Goal: Find specific page/section: Locate a particular part of the current website

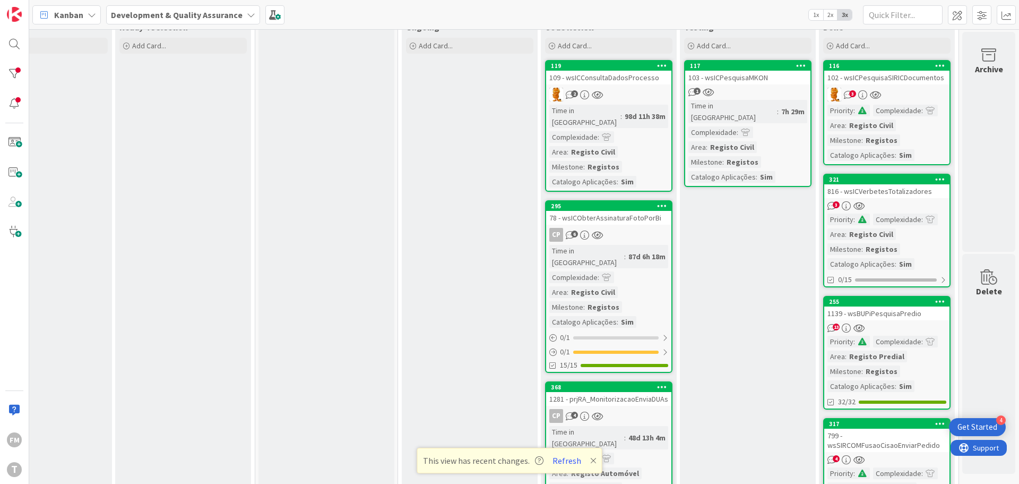
scroll to position [67, 208]
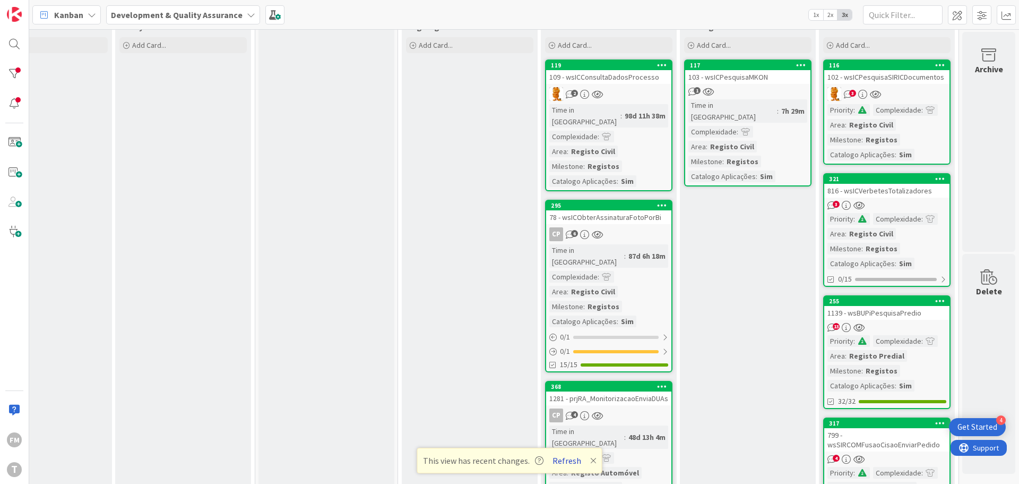
click at [563, 457] on button "Refresh" at bounding box center [567, 460] width 36 height 14
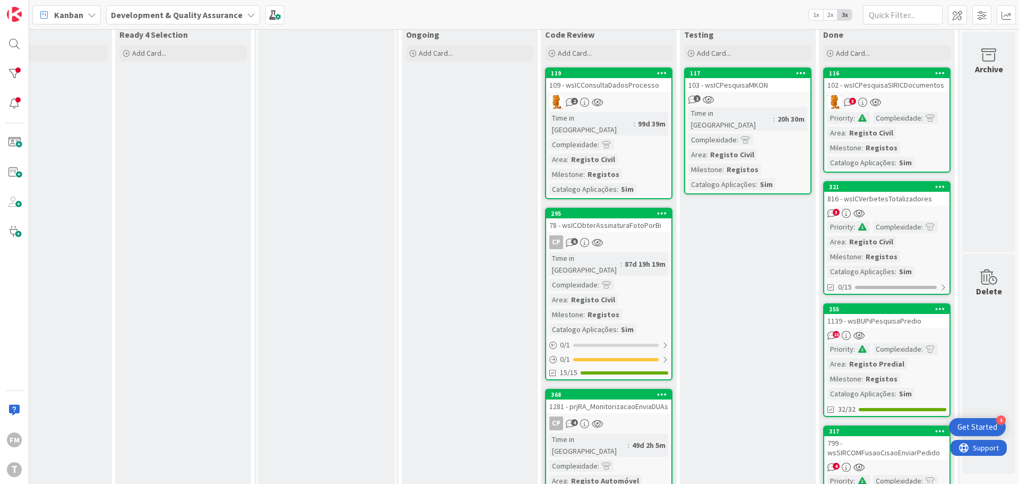
scroll to position [63, 208]
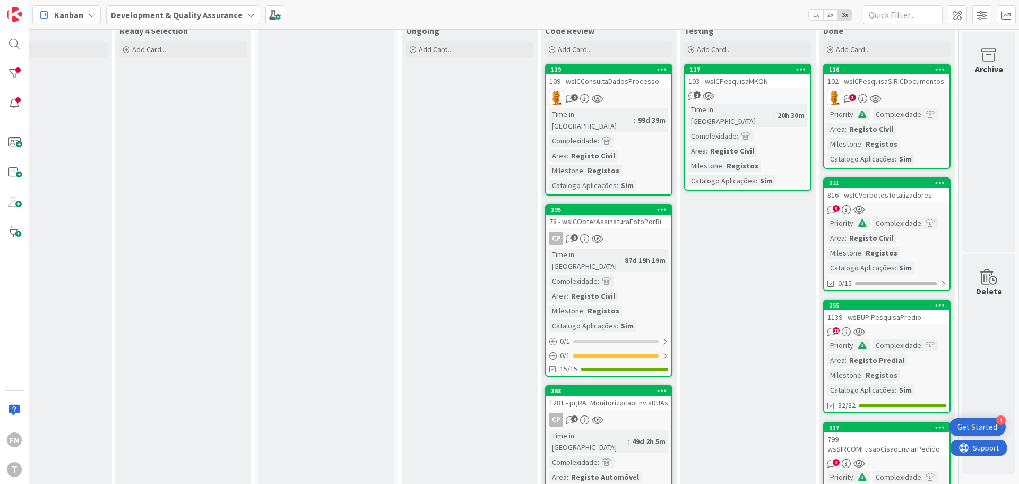
click at [623, 93] on div "2" at bounding box center [608, 98] width 125 height 14
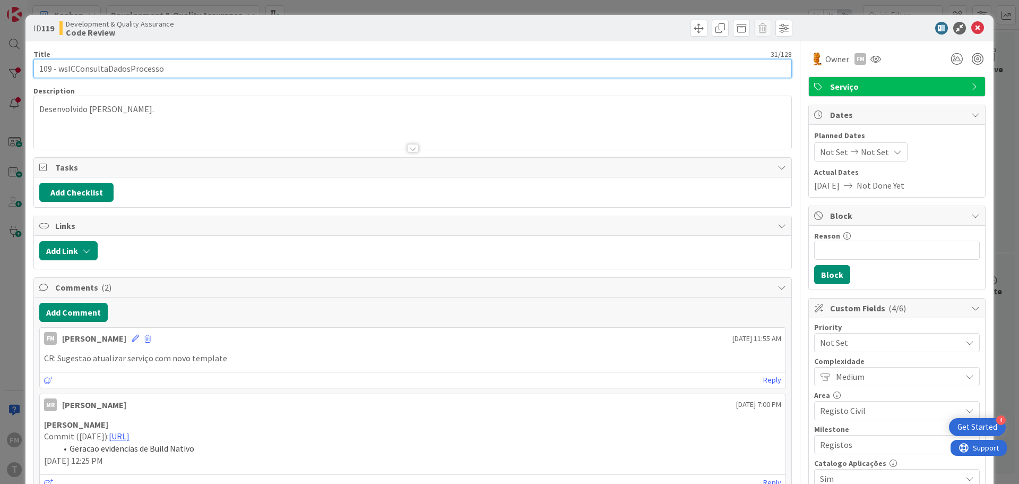
click at [145, 73] on input "109 - wsICConsultaDadosProcesso" at bounding box center [412, 68] width 759 height 19
type input "109 - 3"
